Goal: Task Accomplishment & Management: Manage account settings

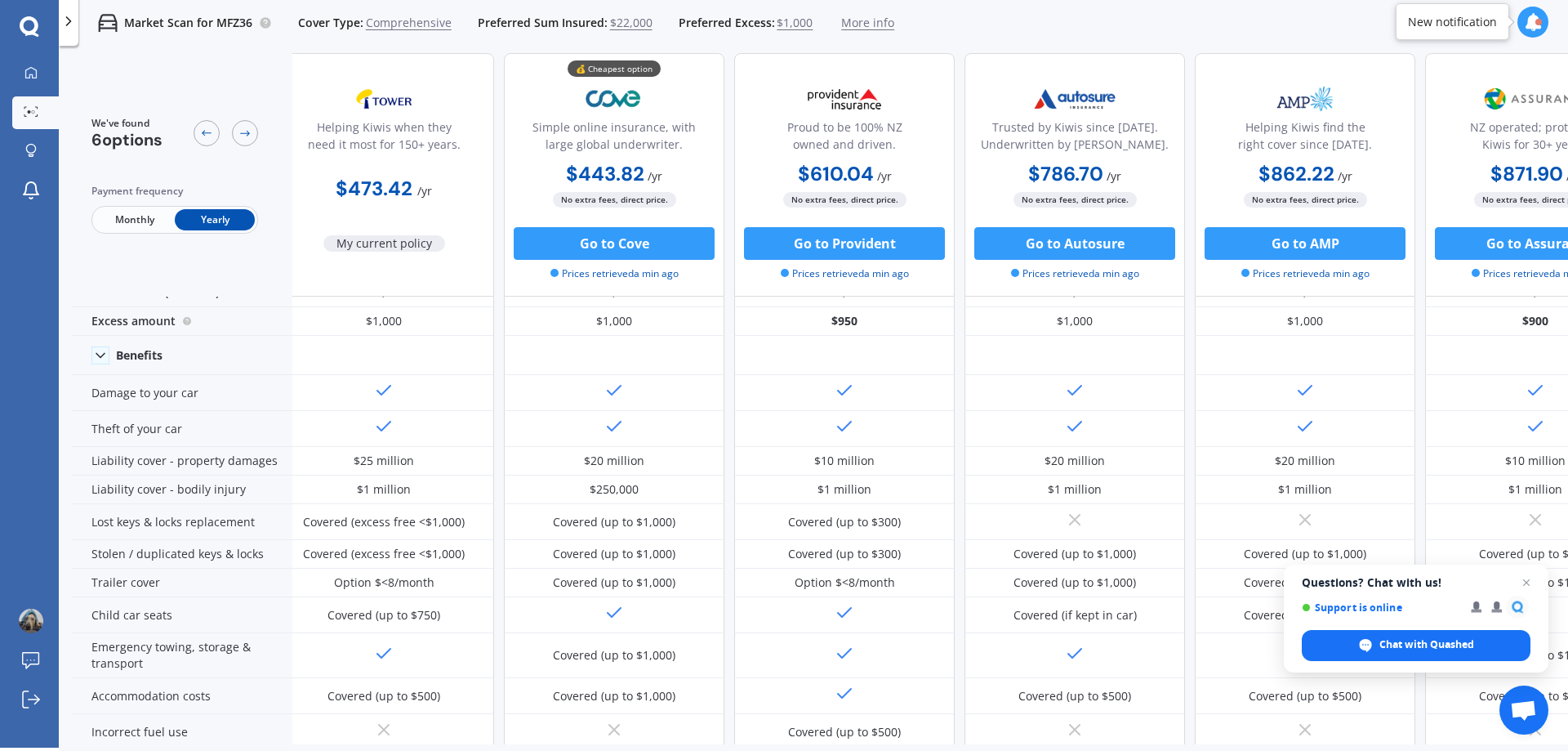
scroll to position [0, 19]
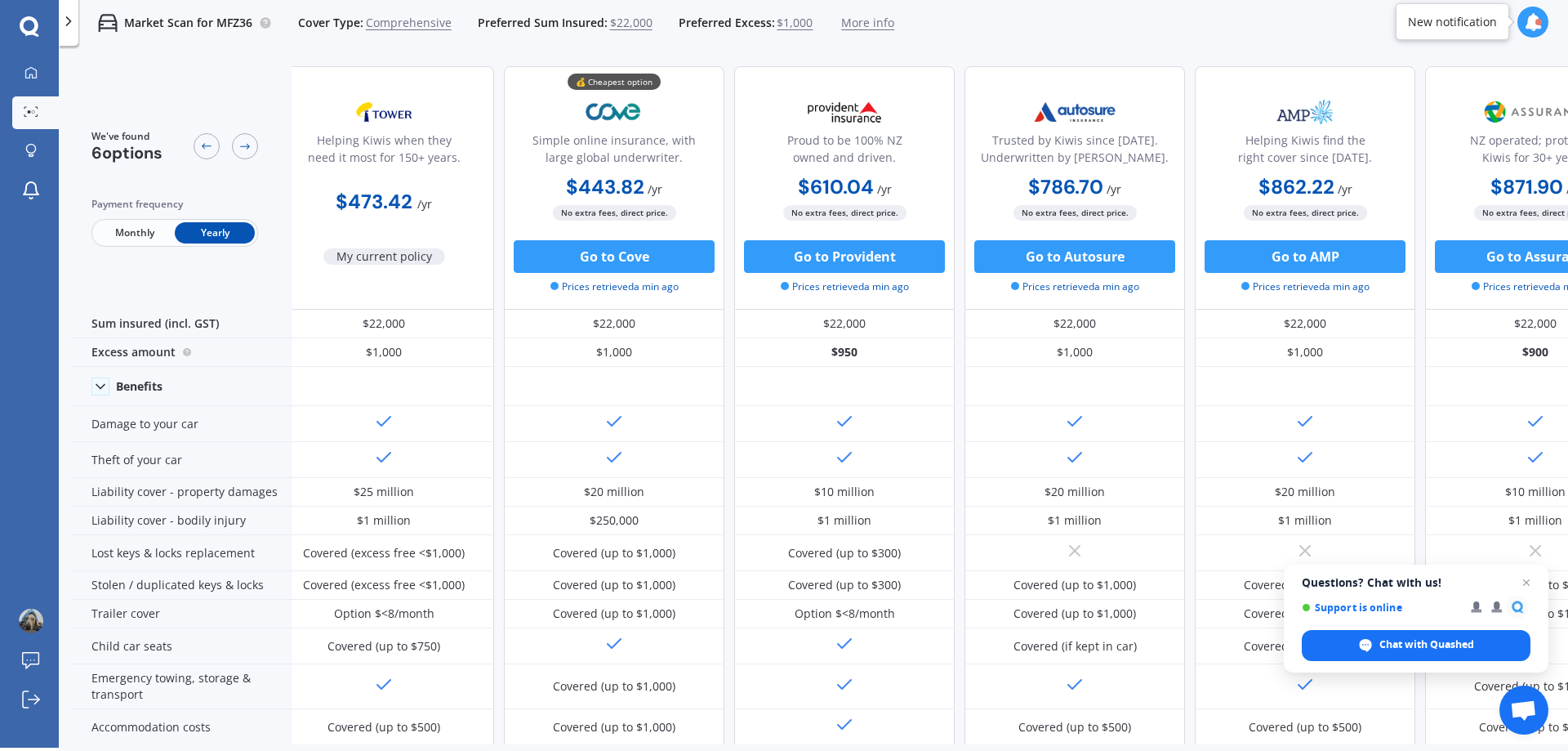
click at [1529, 24] on icon at bounding box center [1533, 22] width 18 height 18
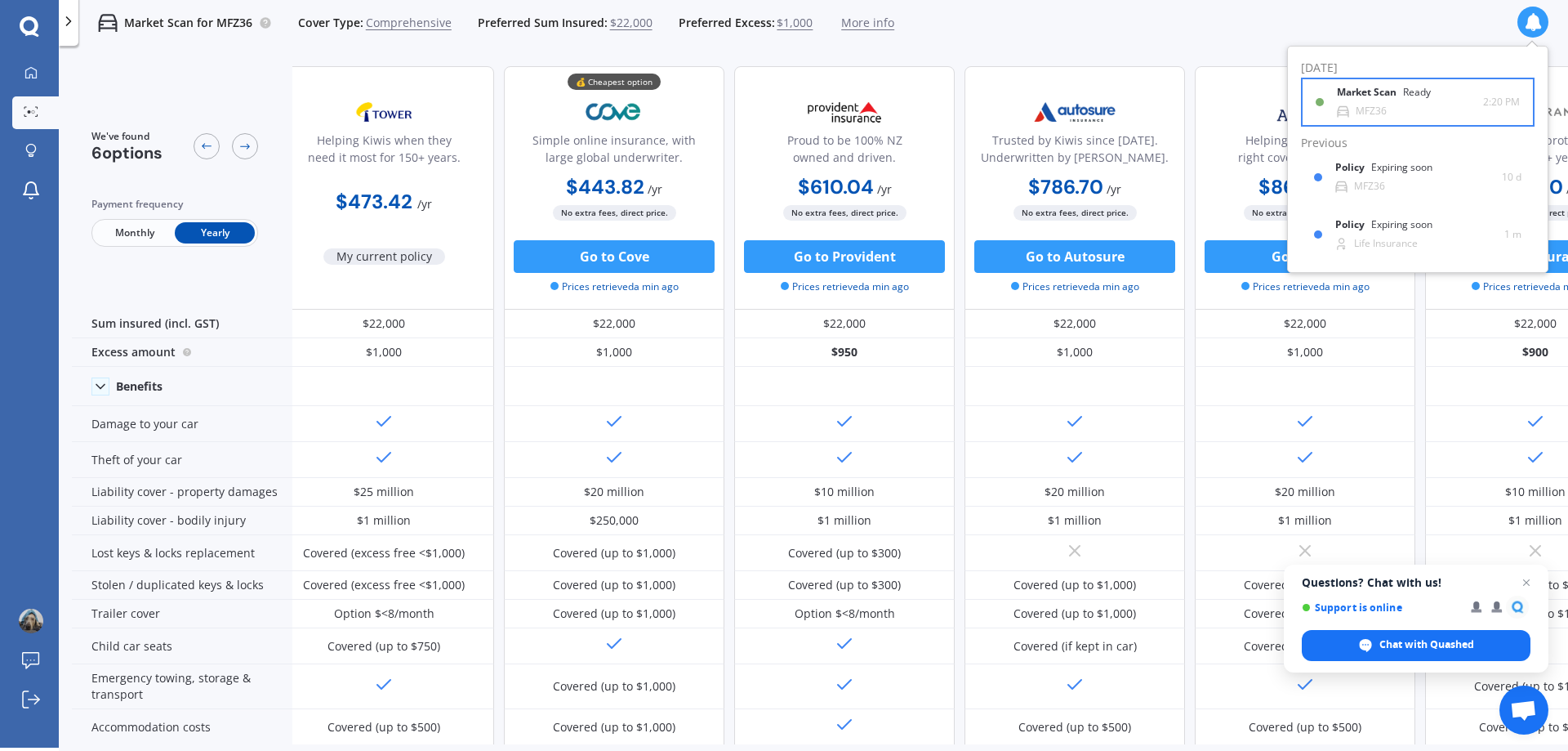
click at [1356, 94] on b "Market Scan" at bounding box center [1369, 93] width 66 height 11
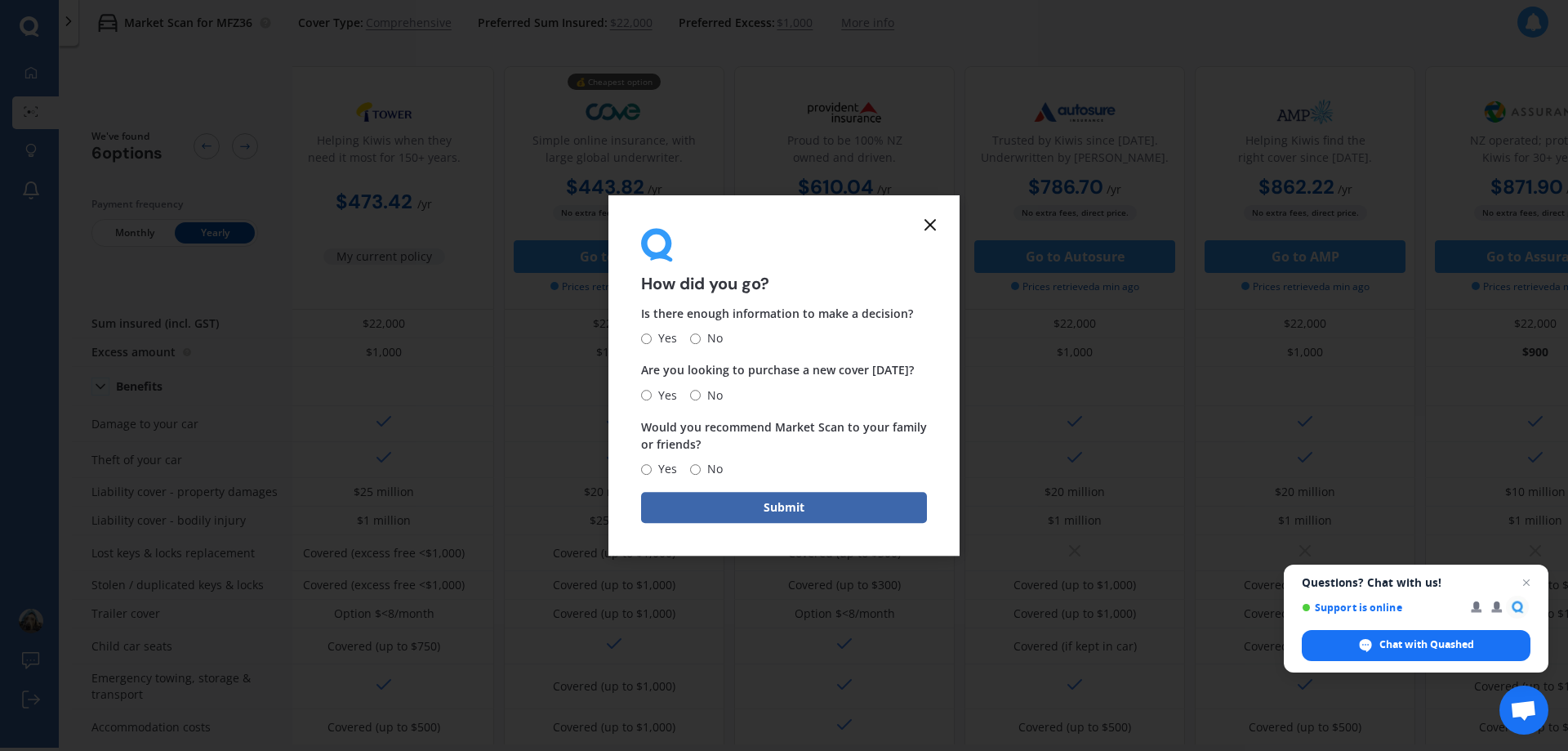
click at [647, 341] on input "Yes" at bounding box center [645, 338] width 11 height 11
radio input "true"
click at [693, 396] on input "No" at bounding box center [695, 394] width 11 height 11
radio input "true"
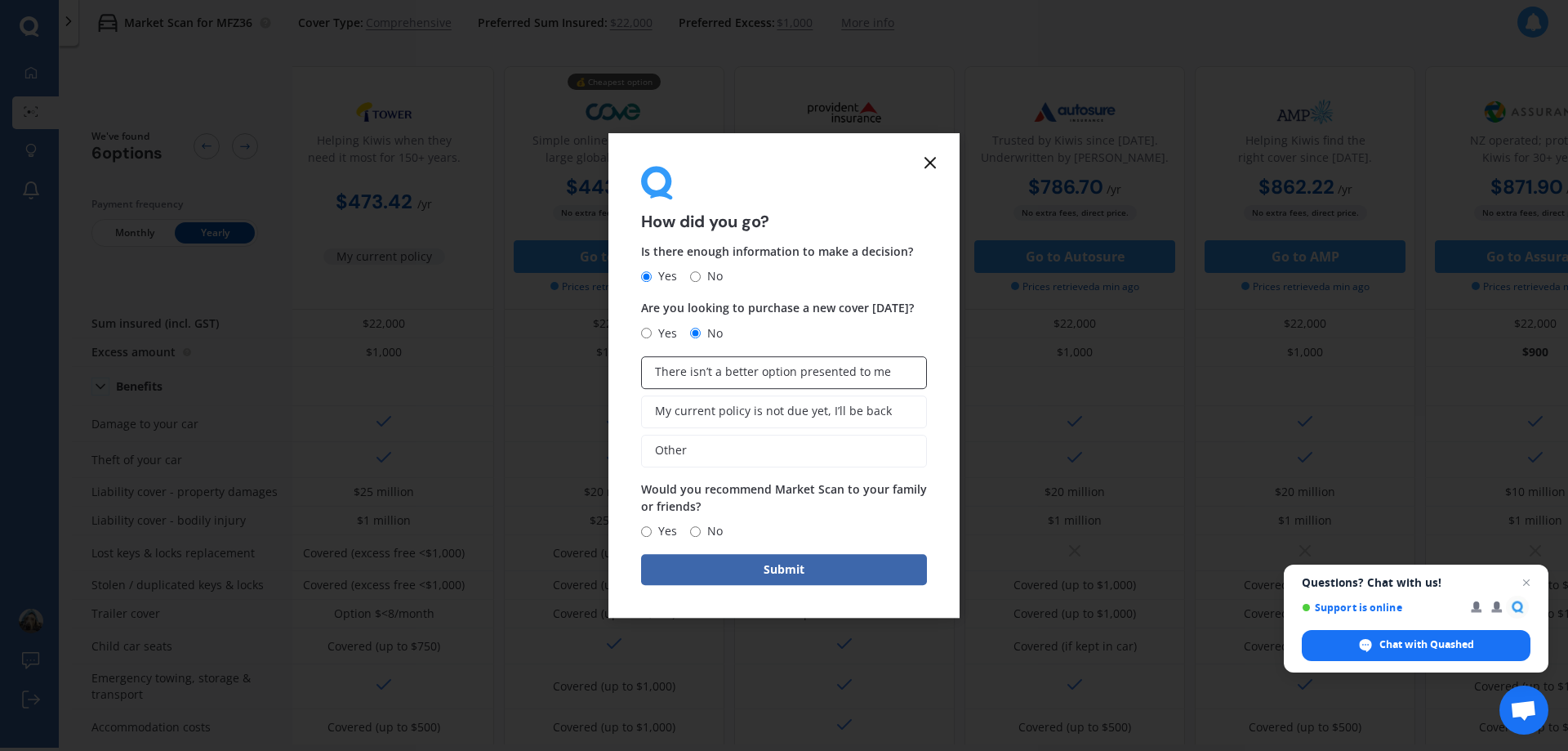
click at [763, 371] on span "There isn’t a better option presented to me" at bounding box center [773, 372] width 236 height 14
click at [0, 0] on input "There isn’t a better option presented to me" at bounding box center [0, 0] width 0 height 0
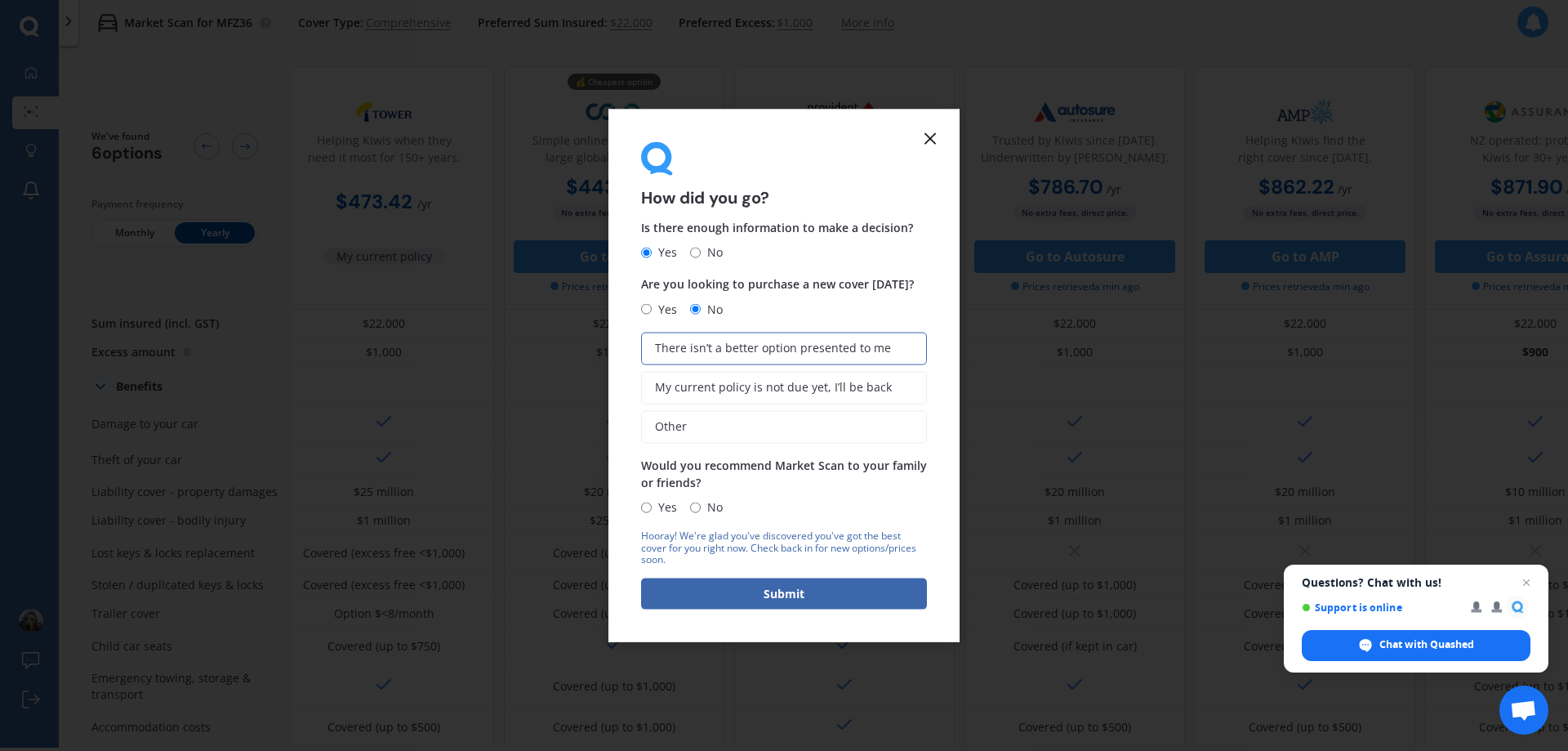
click at [646, 508] on input "Yes" at bounding box center [645, 506] width 11 height 11
radio input "true"
click at [784, 597] on button "Submit" at bounding box center [783, 594] width 286 height 31
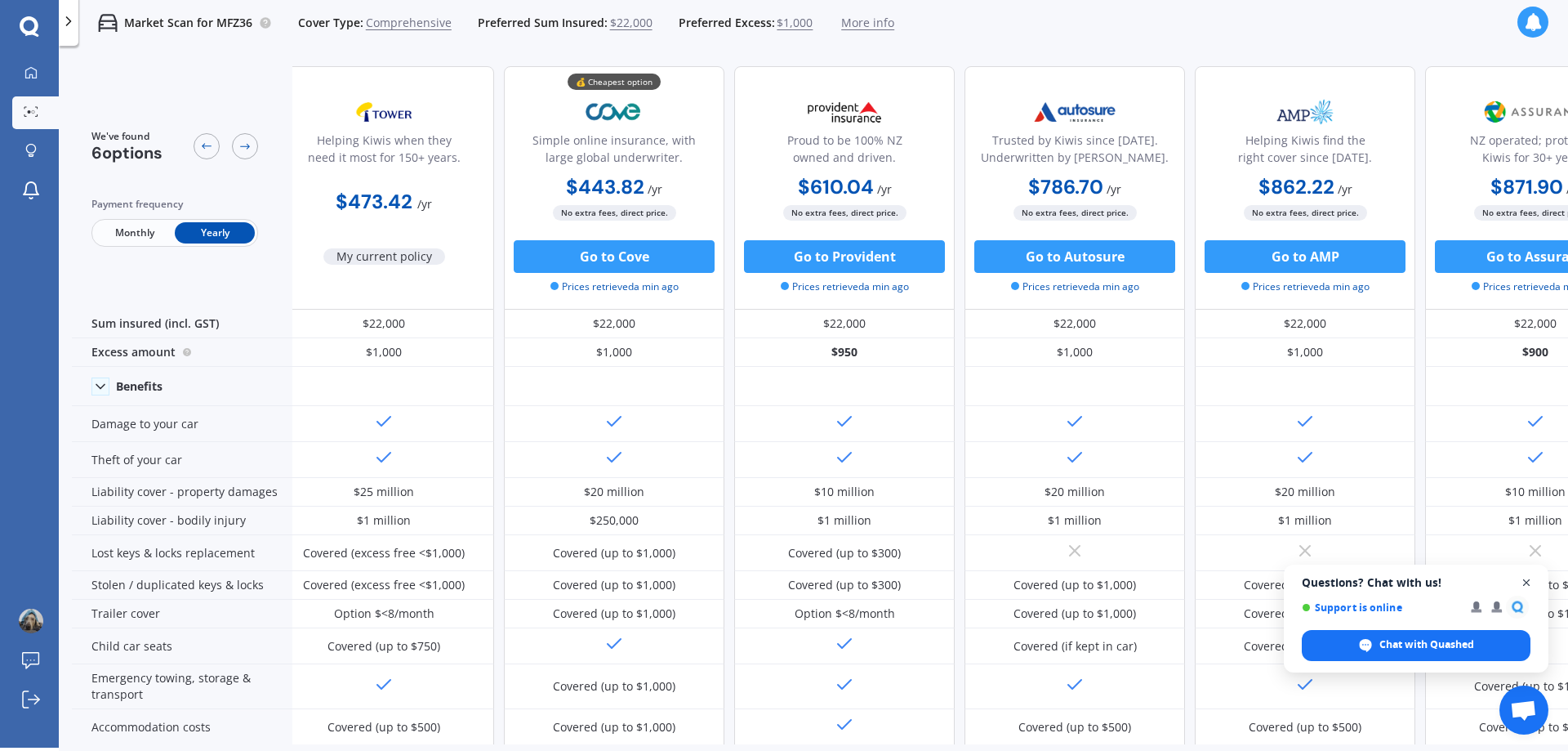
click at [1525, 580] on span "Open chat" at bounding box center [1526, 583] width 20 height 20
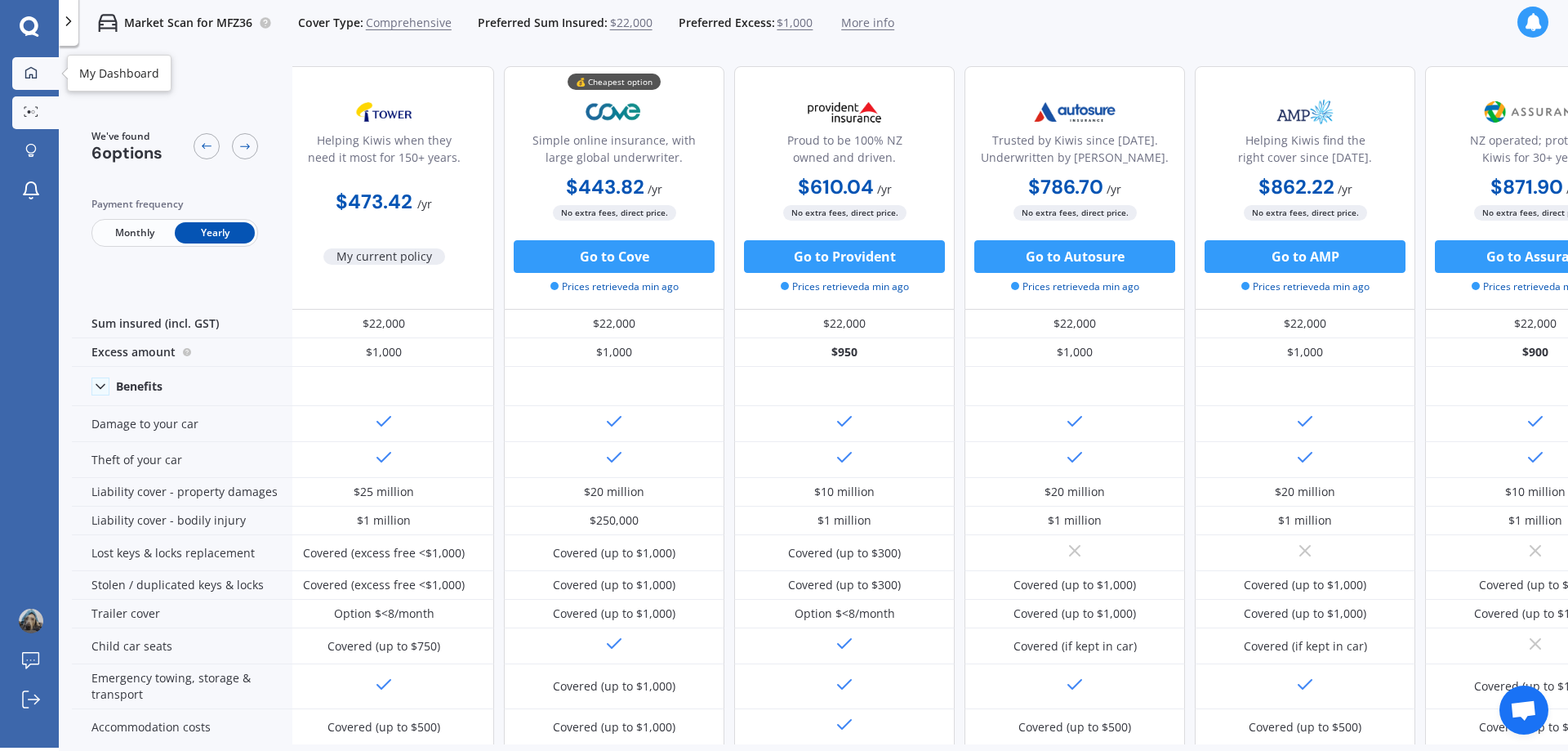
click at [30, 73] on icon at bounding box center [32, 73] width 13 height 13
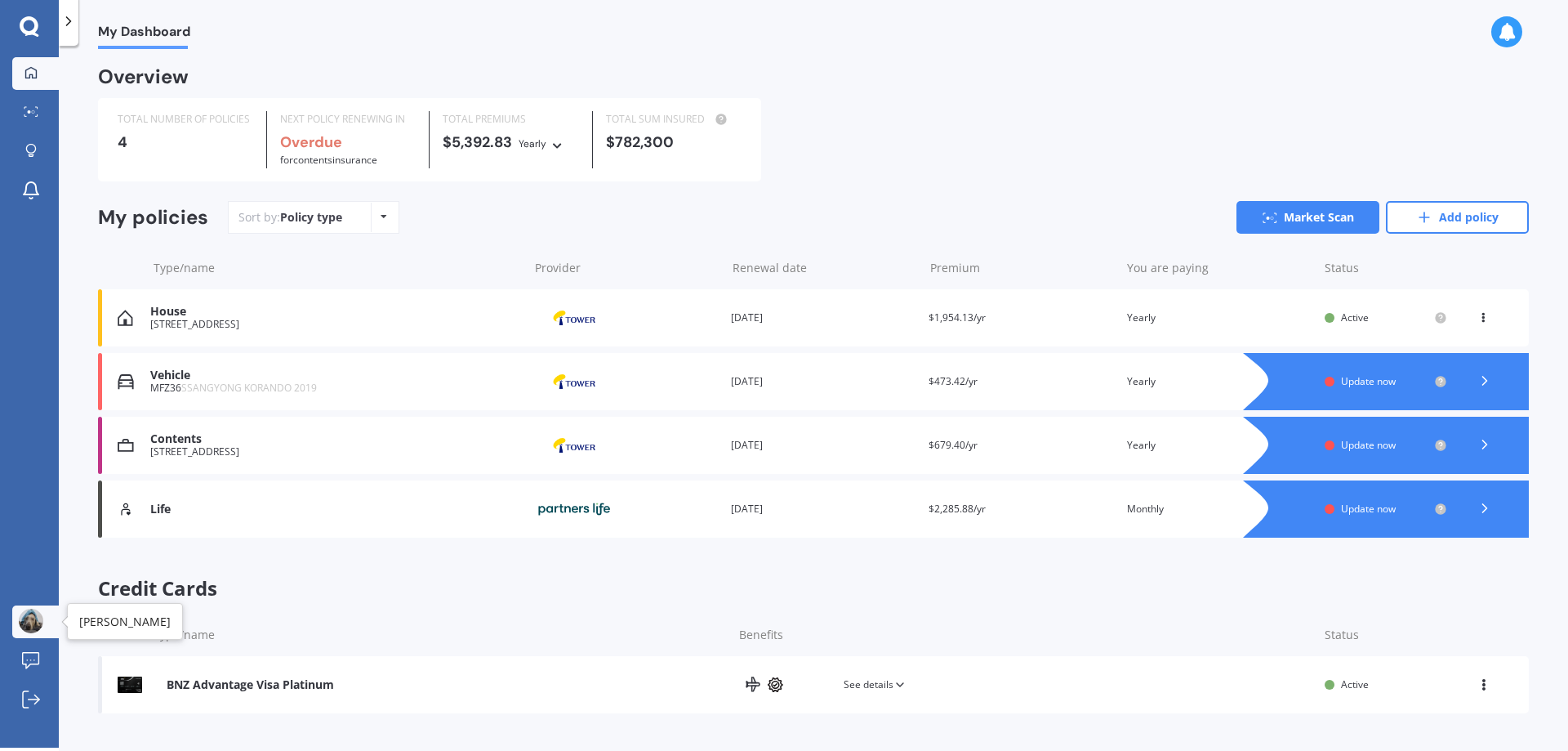
click at [33, 628] on img at bounding box center [32, 621] width 25 height 25
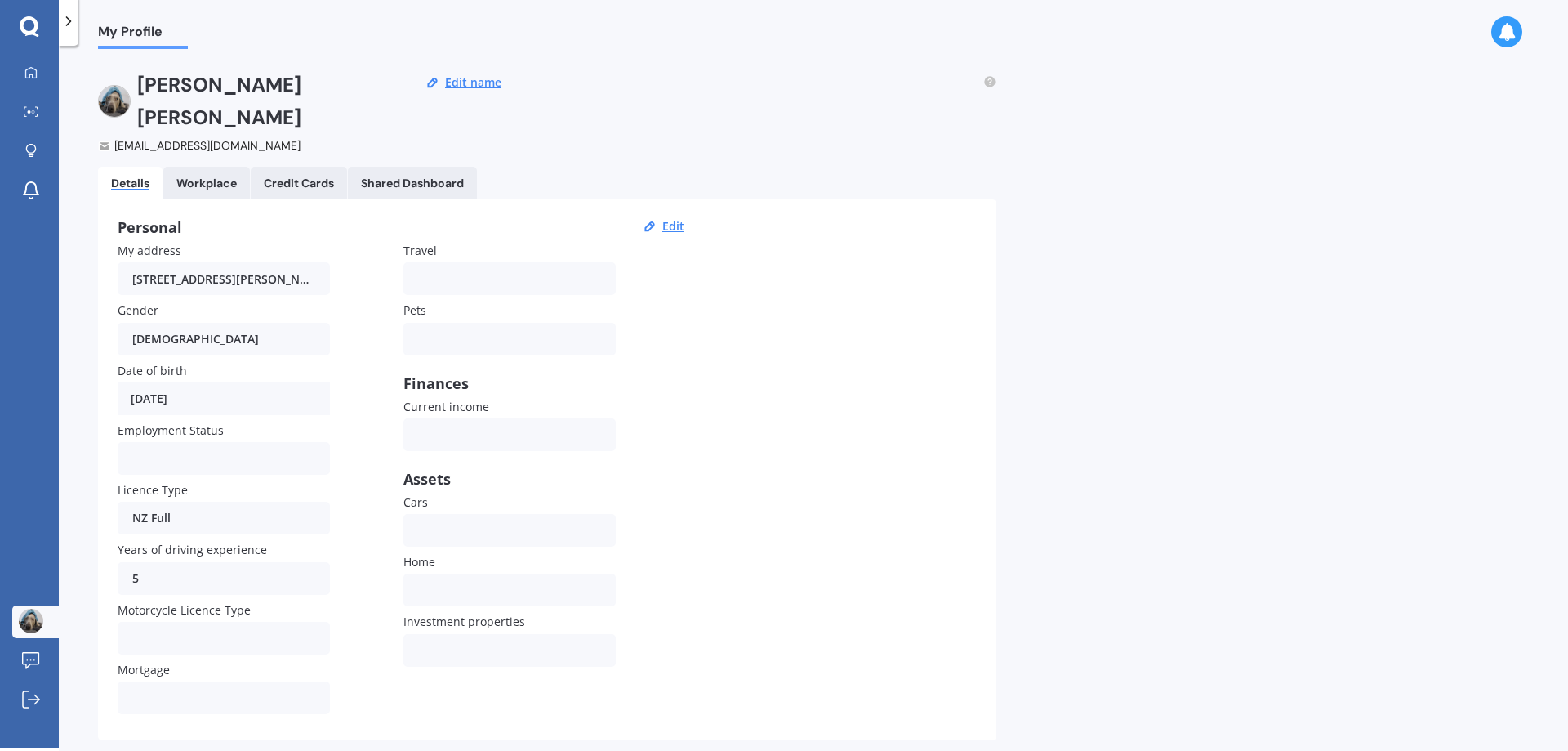
scroll to position [58, 0]
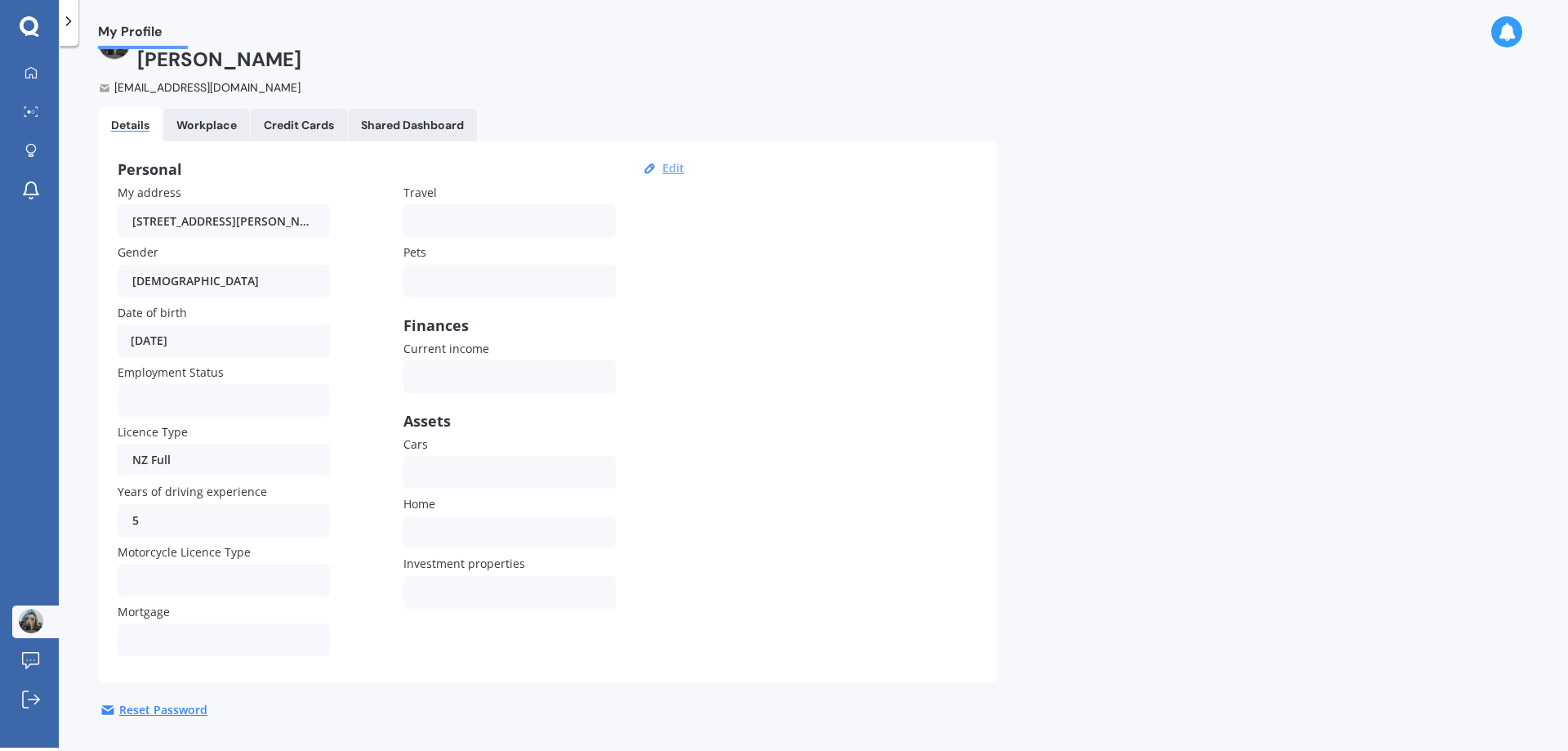
click at [668, 161] on button "Edit" at bounding box center [672, 167] width 32 height 14
select select "31"
select select "07"
select select "1956"
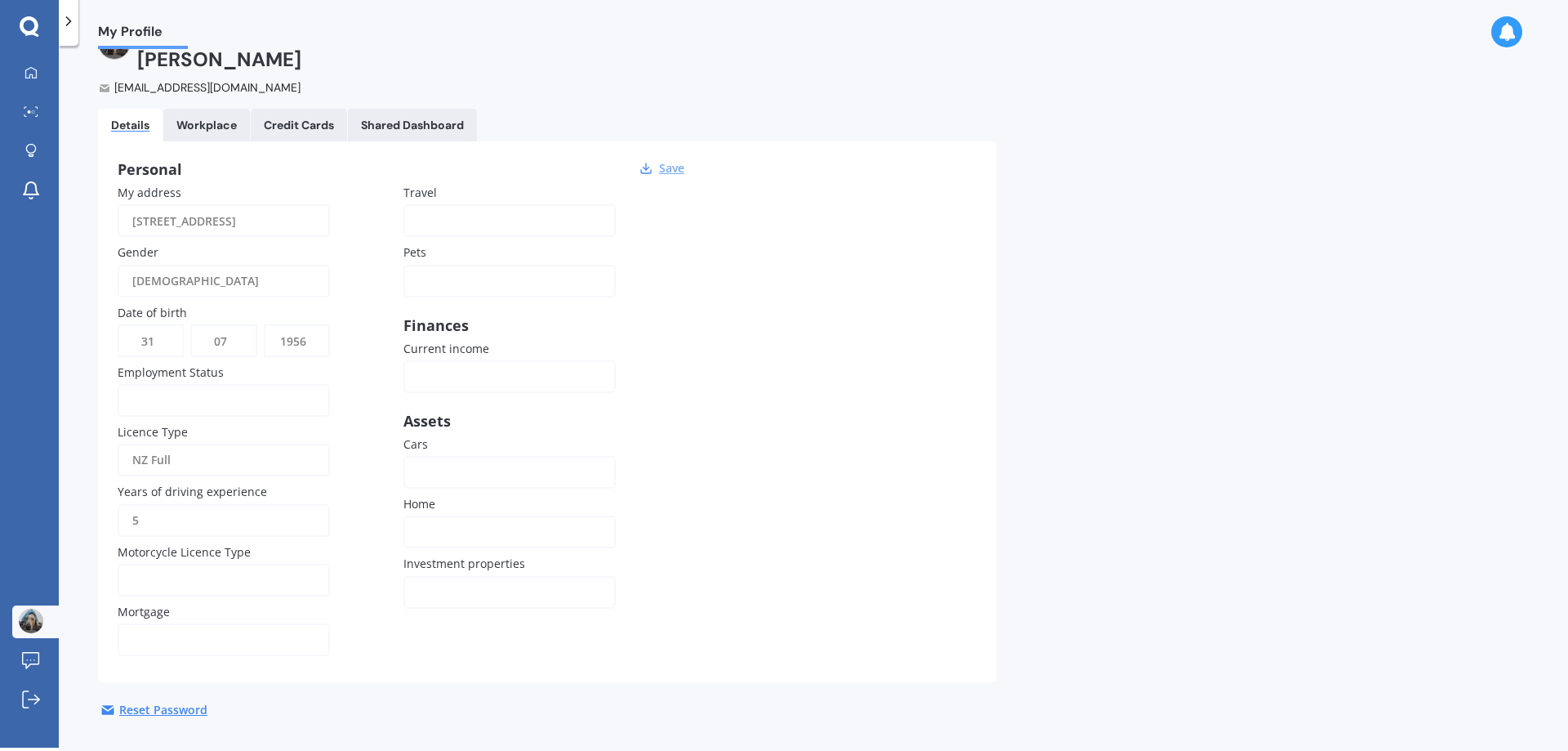
type input "PO Box 9, Timaru 7940, New Zealand"
click at [679, 161] on button "Save" at bounding box center [671, 167] width 35 height 14
click at [221, 119] on div "Workplace" at bounding box center [206, 125] width 60 height 14
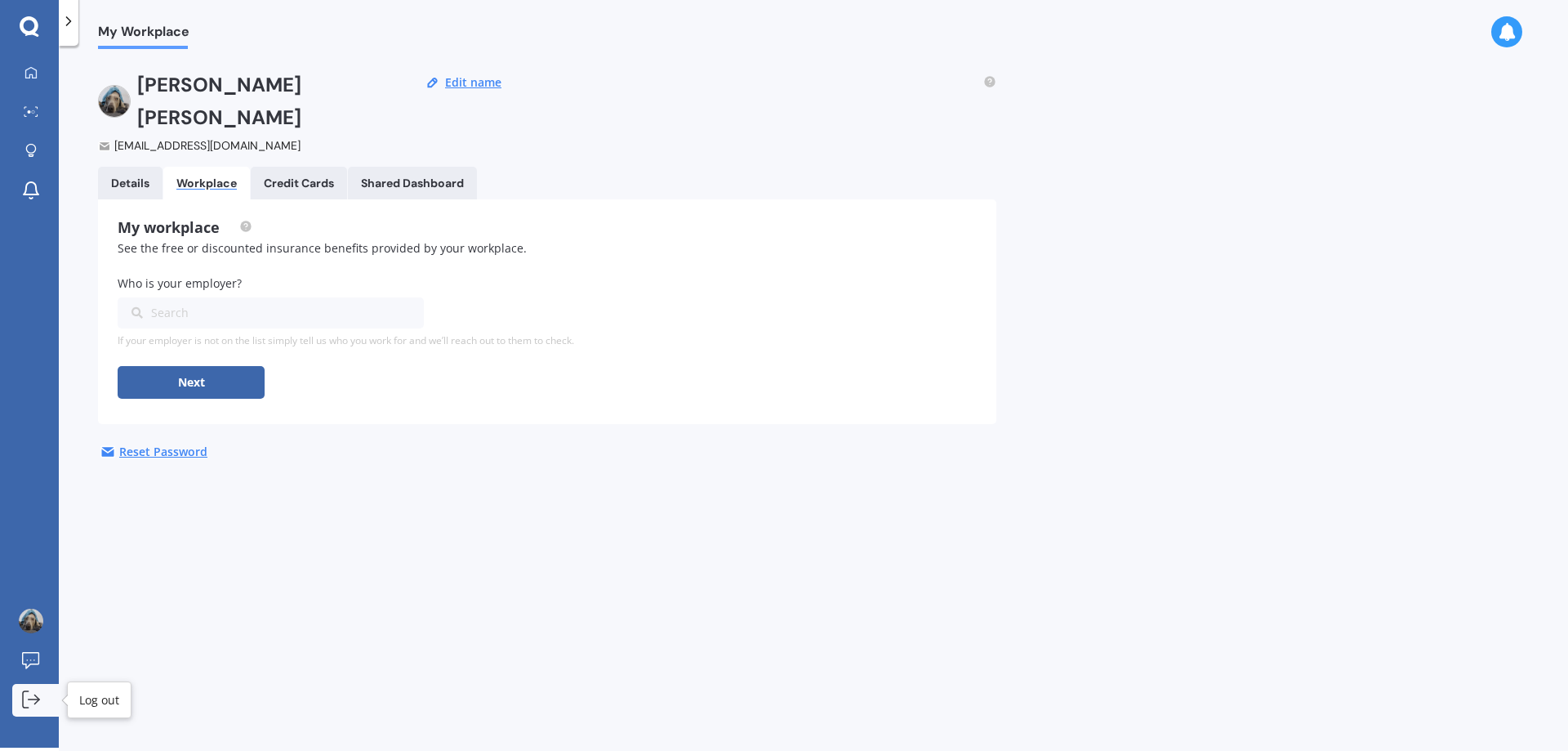
click at [37, 698] on icon at bounding box center [36, 698] width 5 height 9
